Goal: Navigation & Orientation: Find specific page/section

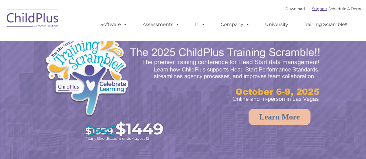
select select "MEDIUM"
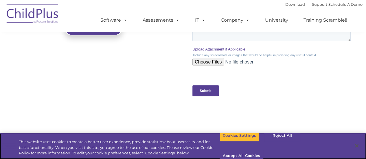
scroll to position [705, 0]
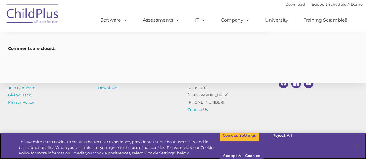
scroll to position [906, 0]
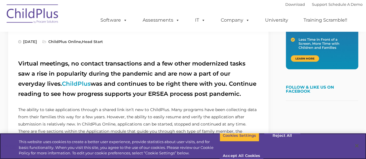
scroll to position [183, 0]
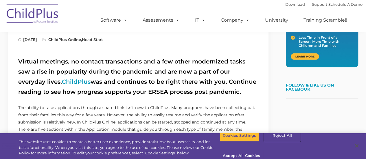
click at [281, 142] on button "Reject All" at bounding box center [282, 136] width 36 height 12
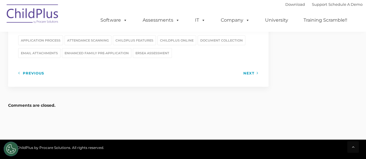
scroll to position [906, 0]
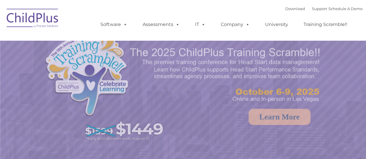
select select "MEDIUM"
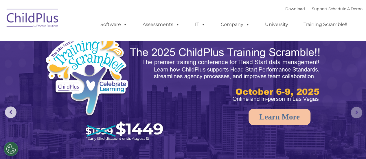
click at [353, 110] on rs-arrow at bounding box center [356, 113] width 12 height 12
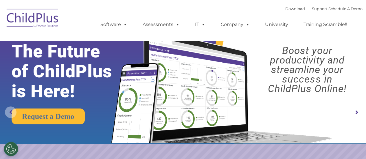
click at [11, 111] on rs-arrow at bounding box center [11, 113] width 12 height 12
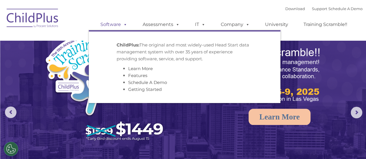
click at [118, 23] on link "Software" at bounding box center [114, 25] width 38 height 12
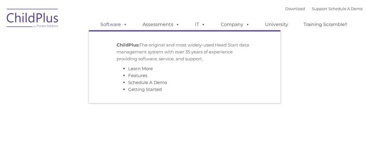
type input ""
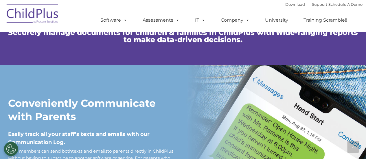
scroll to position [429, 0]
drag, startPoint x: 331, startPoint y: 1, endPoint x: 362, endPoint y: 22, distance: 37.8
click at [362, 22] on nav "Download Support | Schedule A Demo  MENU MENU Software ChildPlus: The original…" at bounding box center [183, 16] width 366 height 32
